Goal: Navigation & Orientation: Find specific page/section

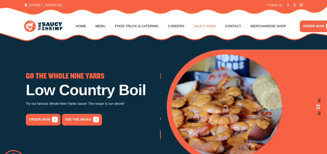
click at [200, 27] on link "Saucy Swim" at bounding box center [205, 26] width 22 height 20
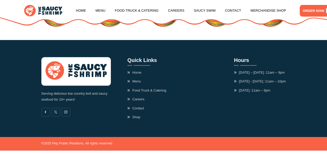
scroll to position [1316, 0]
